Goal: Book appointment/travel/reservation

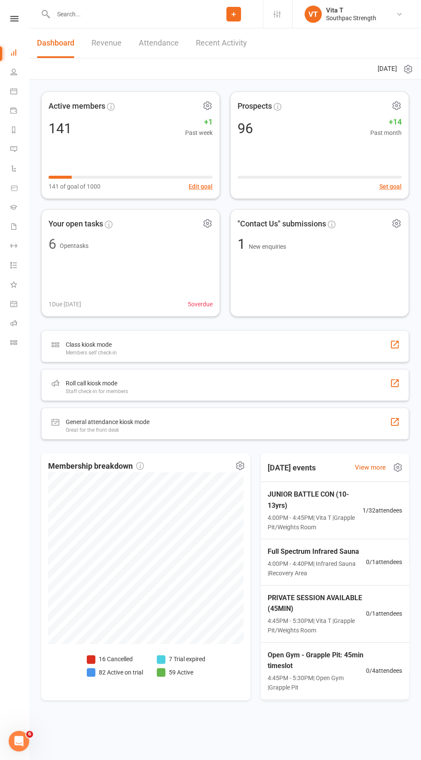
click at [332, 513] on span "4:00PM - 4:45PM | Vita T | Grapple Pit/Weights Room" at bounding box center [315, 522] width 95 height 19
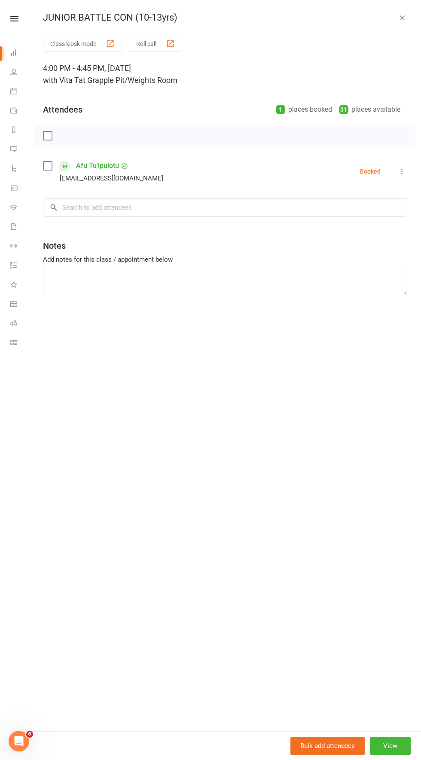
click at [401, 18] on icon "button" at bounding box center [402, 17] width 9 height 9
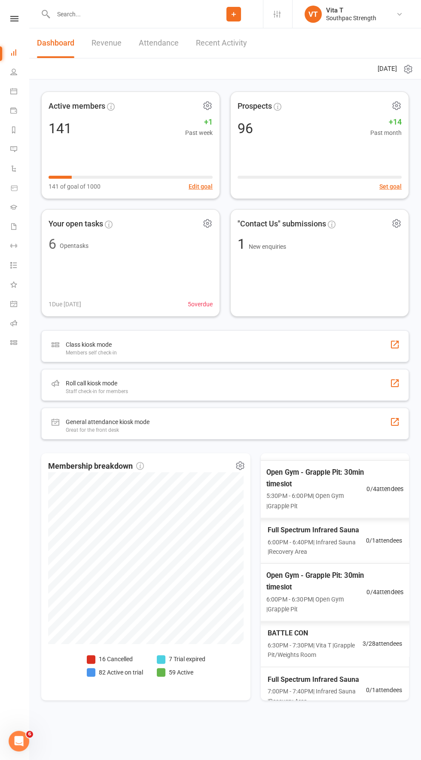
scroll to position [353, 0]
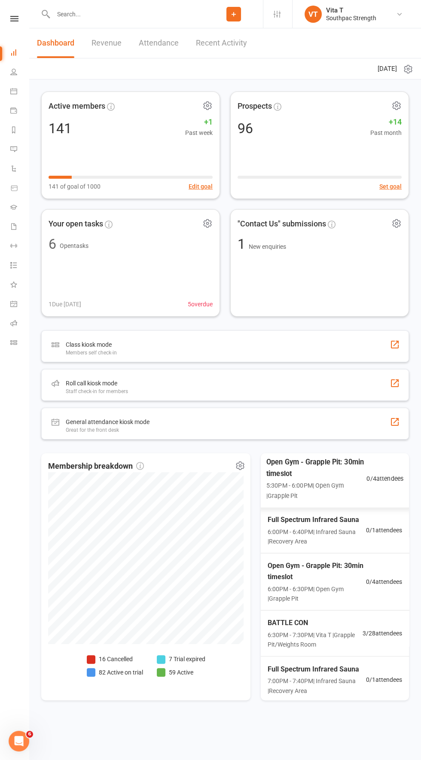
click at [335, 630] on span "6:30PM - 7:30PM | Vita T | Grapple Pit/Weights Room" at bounding box center [315, 639] width 95 height 19
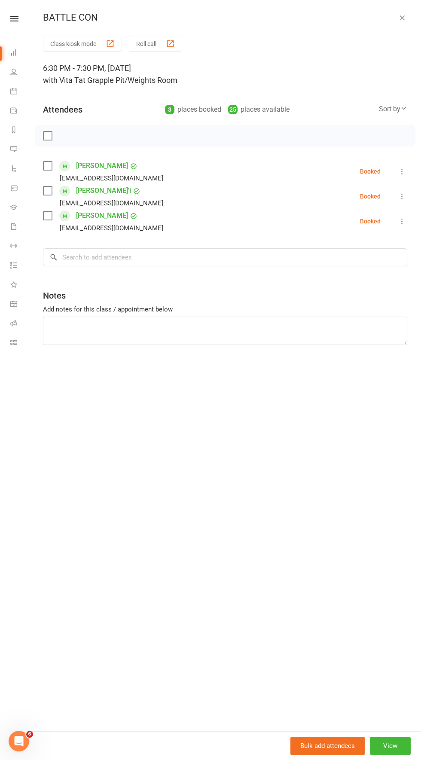
click at [405, 18] on icon "button" at bounding box center [402, 17] width 9 height 9
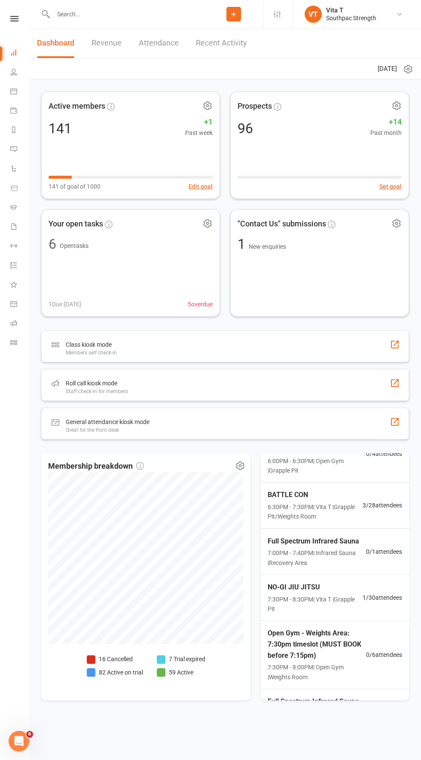
scroll to position [483, 0]
click at [339, 579] on span "NO-GI JIU JITSU" at bounding box center [315, 584] width 95 height 11
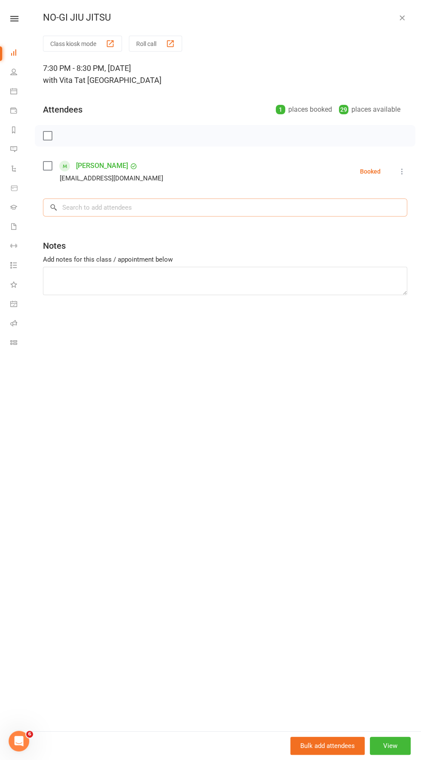
click at [132, 204] on input "search" at bounding box center [225, 207] width 364 height 18
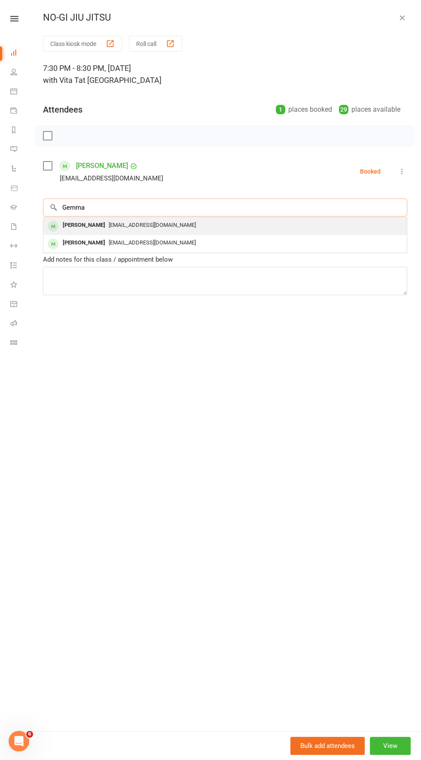
type input "Gemma"
click at [159, 224] on span "[EMAIL_ADDRESS][DOMAIN_NAME]" at bounding box center [152, 225] width 87 height 6
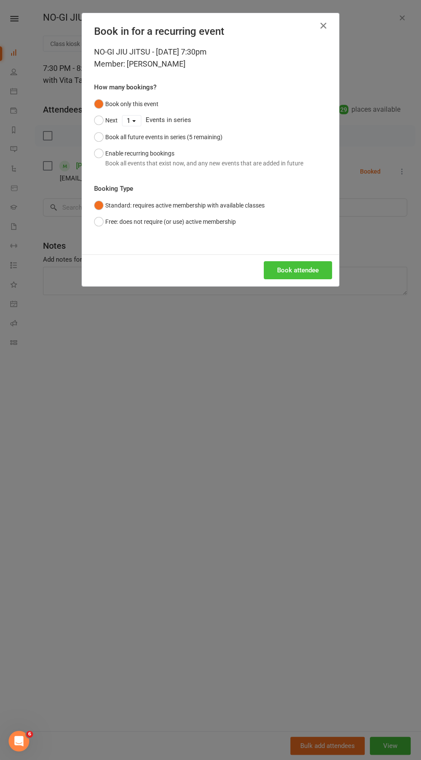
click at [299, 272] on button "Book attendee" at bounding box center [298, 270] width 68 height 18
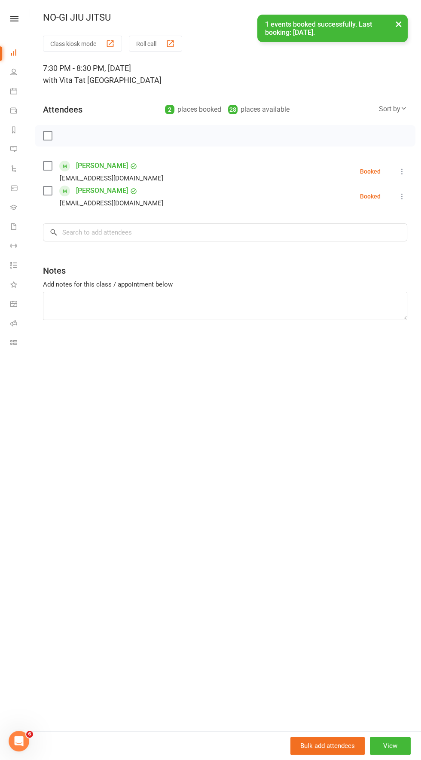
click at [393, 21] on button "×" at bounding box center [398, 24] width 15 height 18
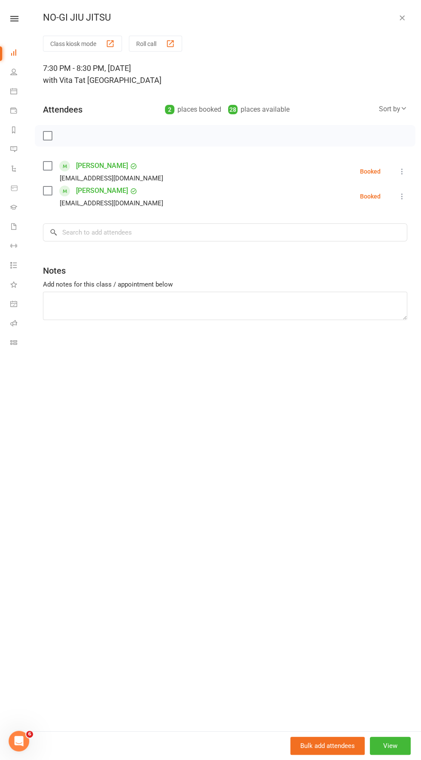
click at [398, 28] on div "NO-GI JIU JITSU Class kiosk mode Roll call 7:30 PM - 8:30 PM, [DATE] with Vita …" at bounding box center [225, 380] width 392 height 760
click at [397, 12] on div "NO-GI JIU JITSU" at bounding box center [225, 17] width 392 height 11
click at [399, 14] on icon "button" at bounding box center [402, 17] width 9 height 9
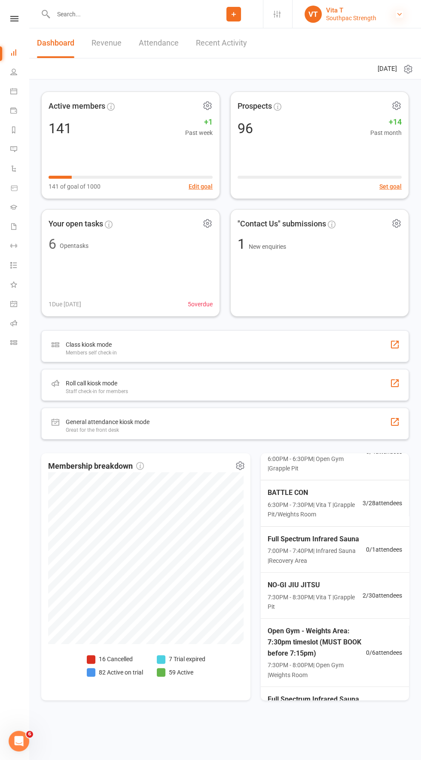
click at [406, 17] on link "VT Vita T Southpac Strength" at bounding box center [356, 14] width 103 height 17
